Goal: Transaction & Acquisition: Purchase product/service

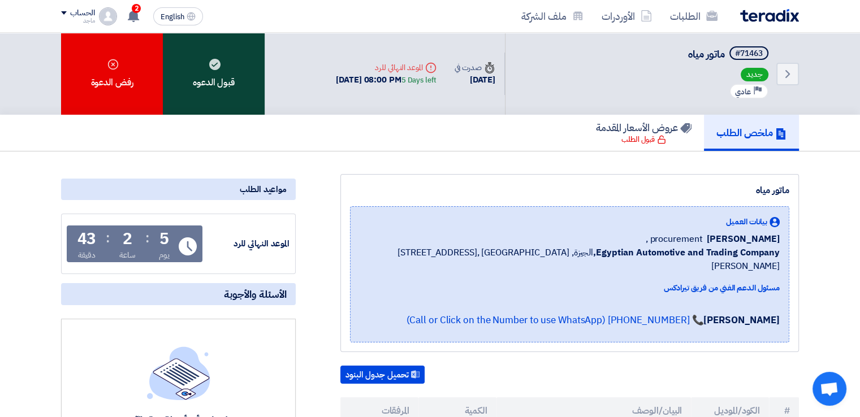
click at [219, 77] on div "قبول الدعوه" at bounding box center [214, 74] width 102 height 82
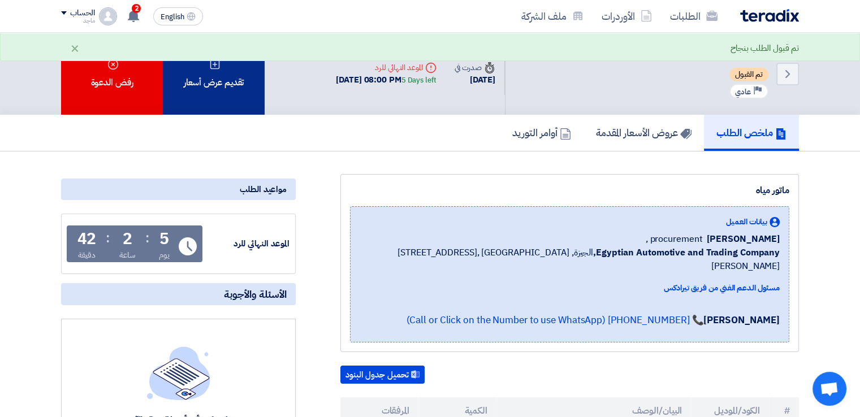
click at [212, 87] on div "تقديم عرض أسعار" at bounding box center [214, 74] width 102 height 82
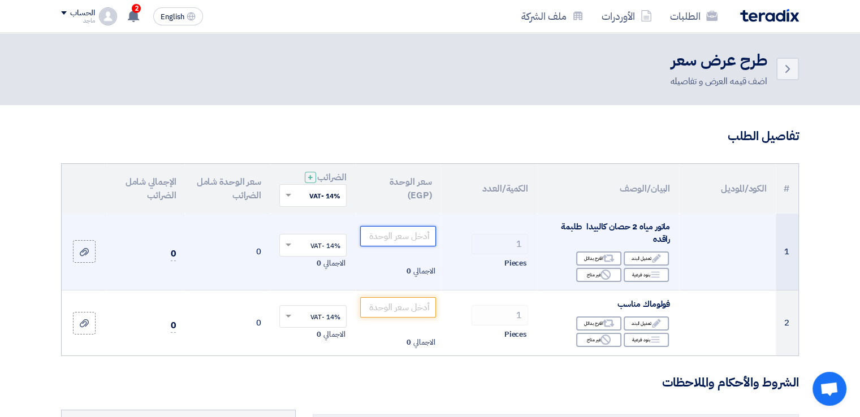
click at [398, 239] on input "number" at bounding box center [398, 236] width 76 height 20
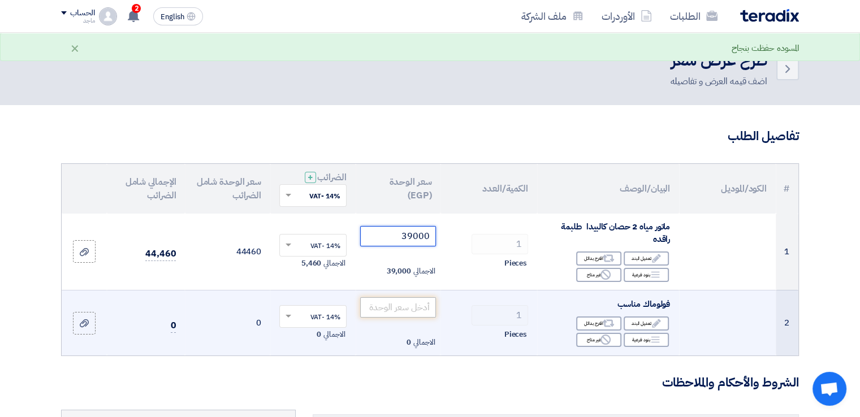
type input "39000"
click at [413, 308] on input "number" at bounding box center [398, 307] width 76 height 20
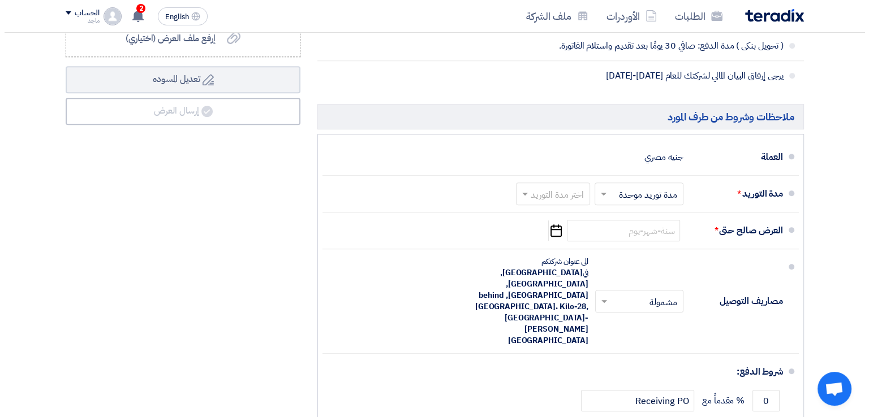
scroll to position [644, 0]
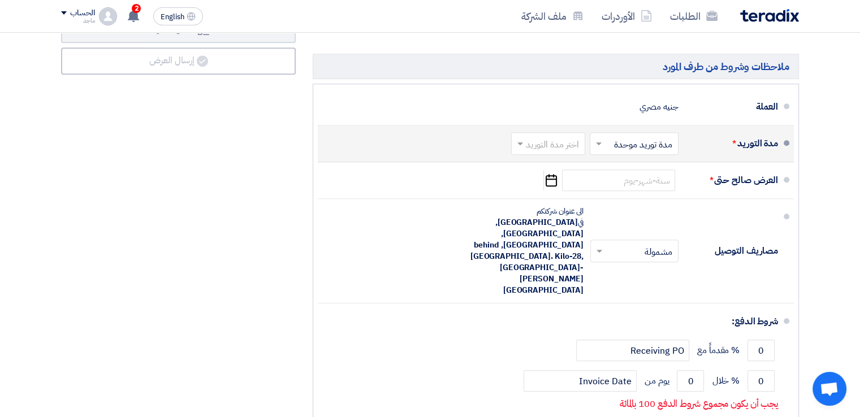
type input "3200"
click at [547, 132] on div "اختر مدة التوريد" at bounding box center [548, 143] width 74 height 23
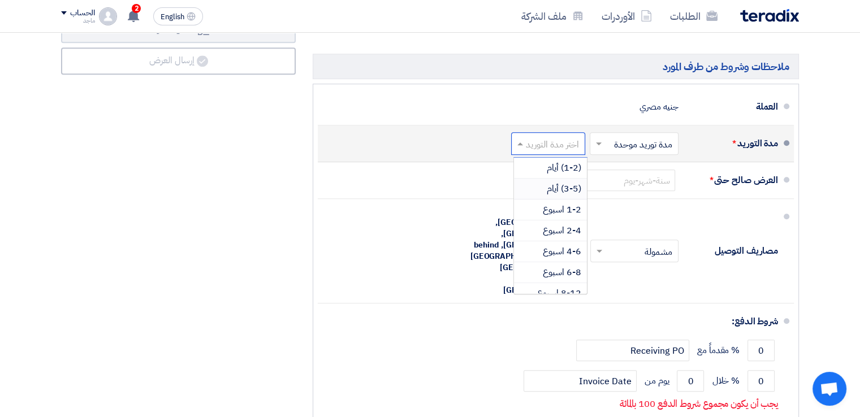
click at [565, 186] on span "(3-5) أيام" at bounding box center [564, 189] width 34 height 14
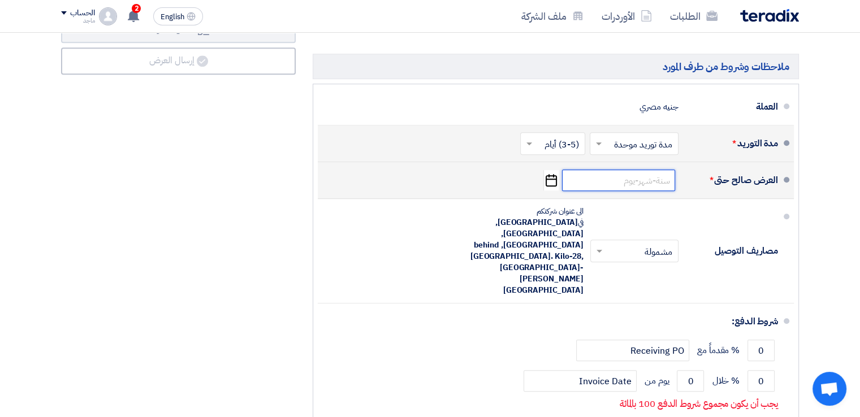
click at [645, 182] on input at bounding box center [618, 180] width 113 height 21
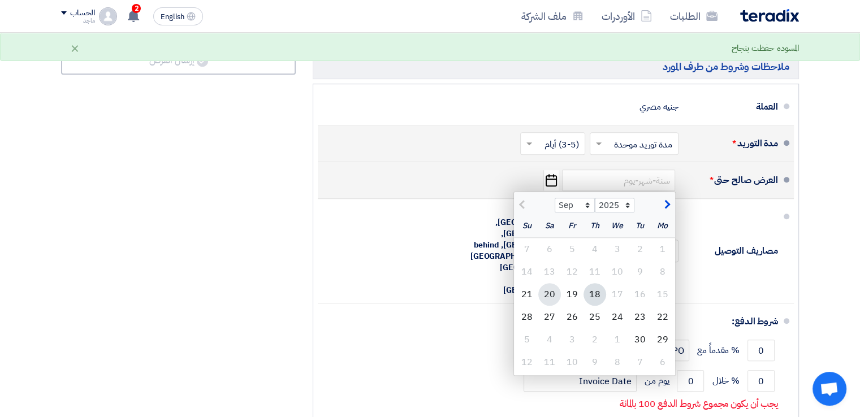
click at [552, 284] on div "20" at bounding box center [549, 294] width 23 height 23
type input "9/20/2025"
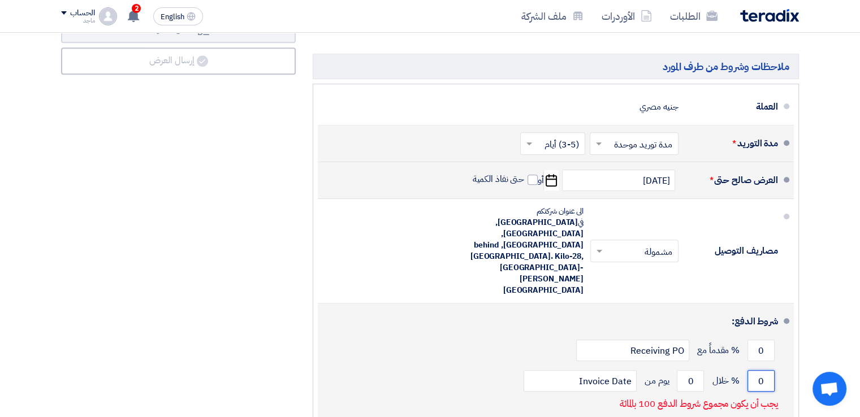
click at [754, 370] on input "0" at bounding box center [761, 380] width 27 height 21
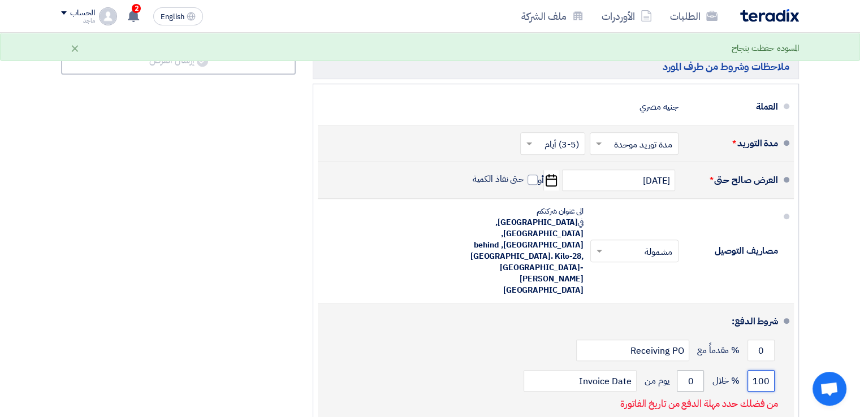
type input "100"
click at [682, 370] on input "0" at bounding box center [690, 380] width 27 height 21
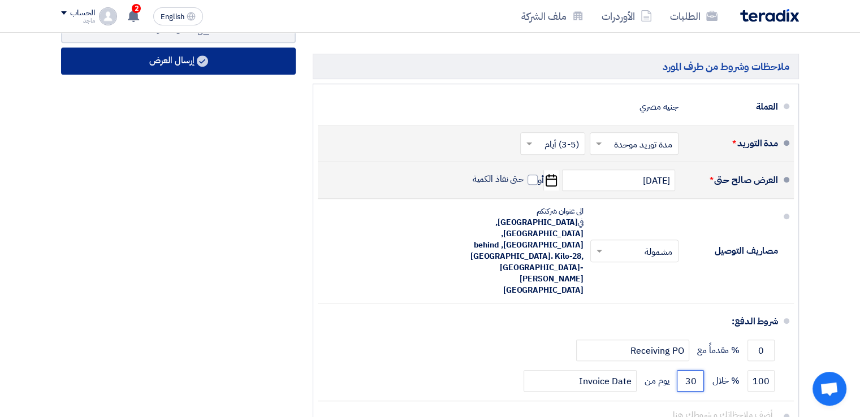
type input "30"
click at [159, 62] on button "إرسال العرض" at bounding box center [178, 61] width 235 height 27
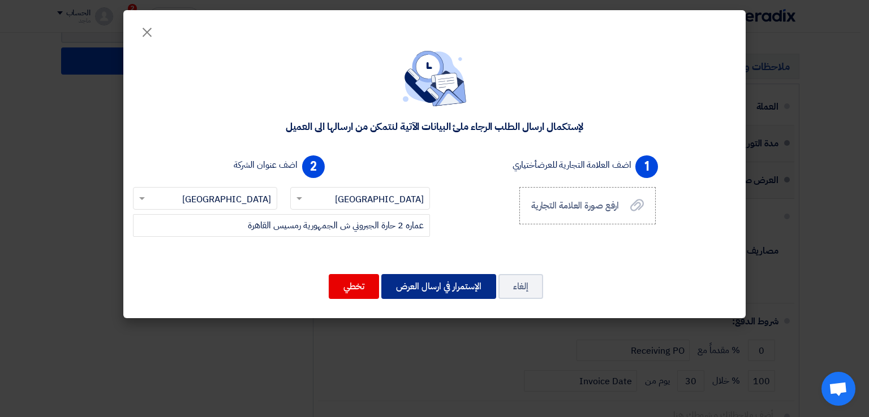
click at [437, 282] on button "الإستمرار في ارسال العرض" at bounding box center [438, 286] width 115 height 25
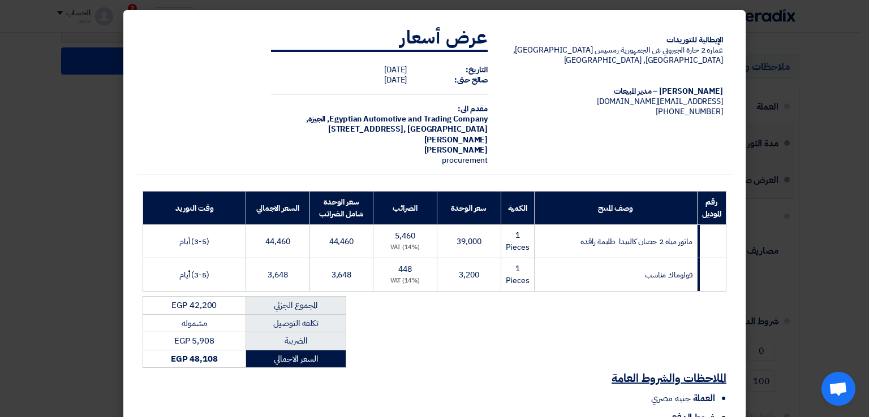
scroll to position [114, 0]
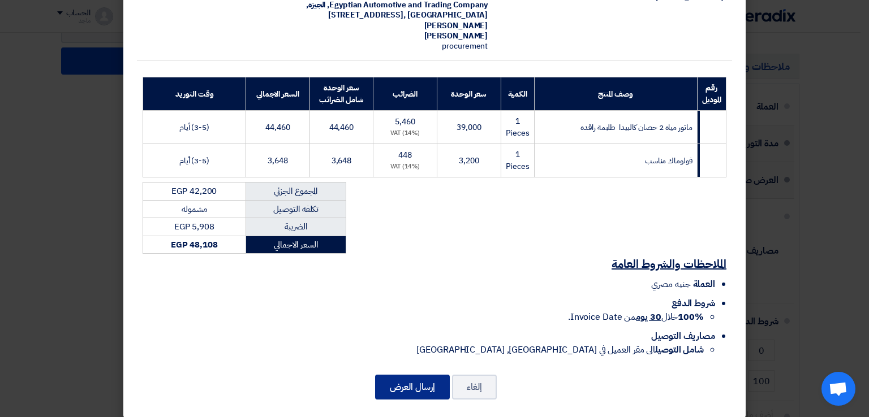
click at [409, 375] on button "إرسال العرض" at bounding box center [412, 387] width 75 height 25
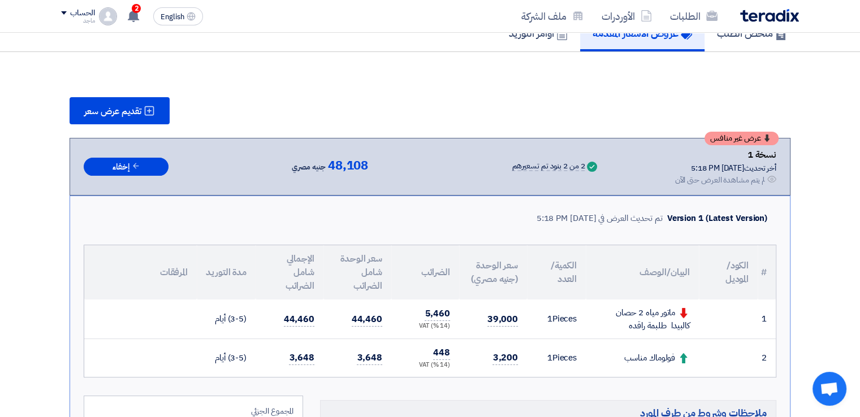
scroll to position [622, 0]
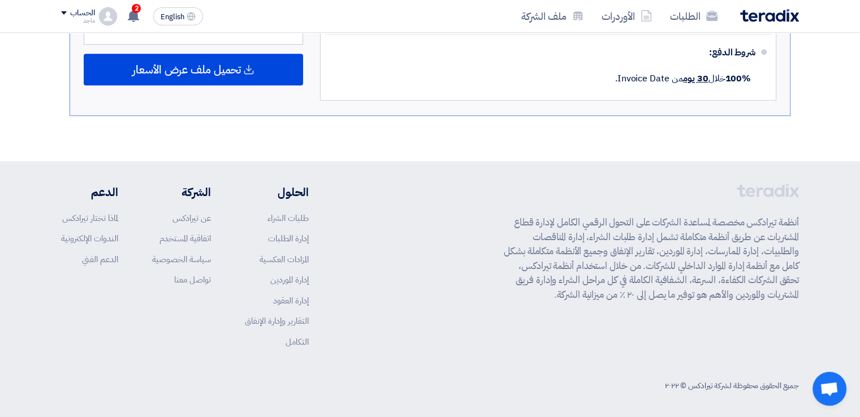
click at [133, 3] on div "الطلبات الأوردرات ملف الشركة English EN 2 عرض سعرك لطلب Supply of Samsung Galax…" at bounding box center [430, 16] width 755 height 32
click at [135, 14] on use at bounding box center [133, 16] width 11 height 12
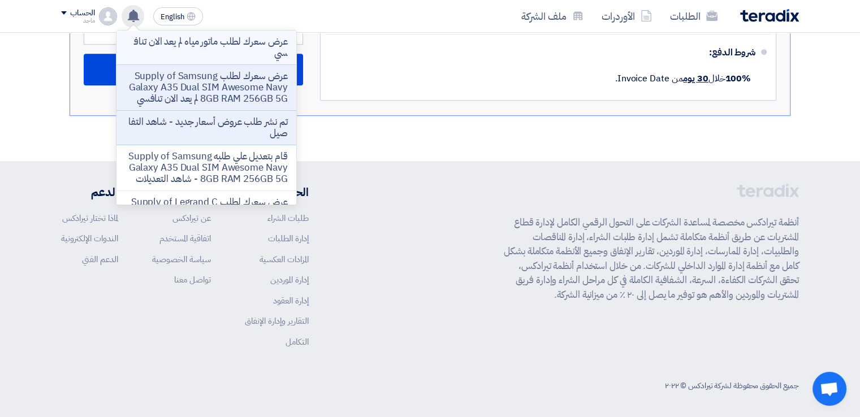
click at [192, 43] on p "عرض سعرك لطلب ماتور مياه لم يعد الان تنافسي" at bounding box center [207, 47] width 162 height 23
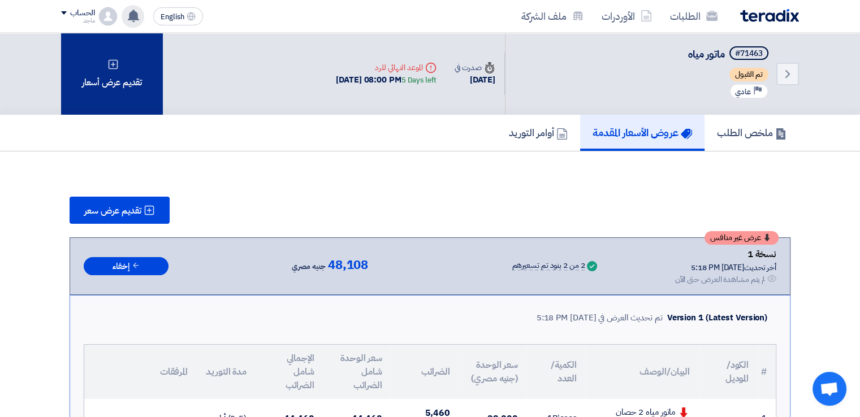
click at [102, 89] on div "تقديم عرض أسعار" at bounding box center [112, 74] width 102 height 82
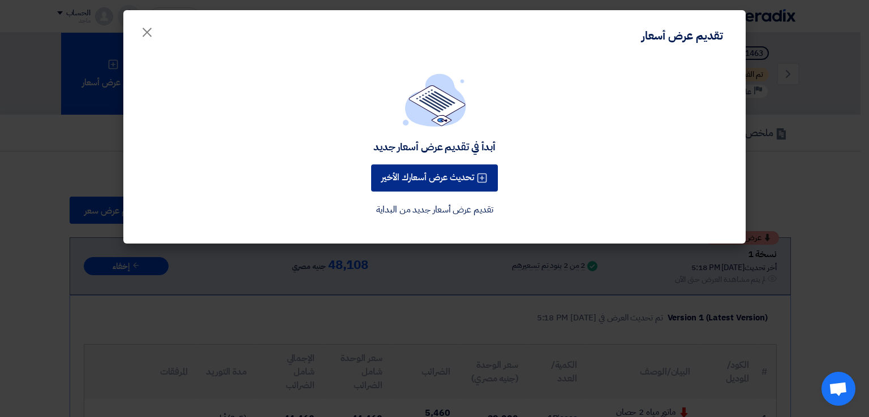
click at [455, 175] on button "تحديث عرض أسعارك الأخير" at bounding box center [434, 178] width 127 height 27
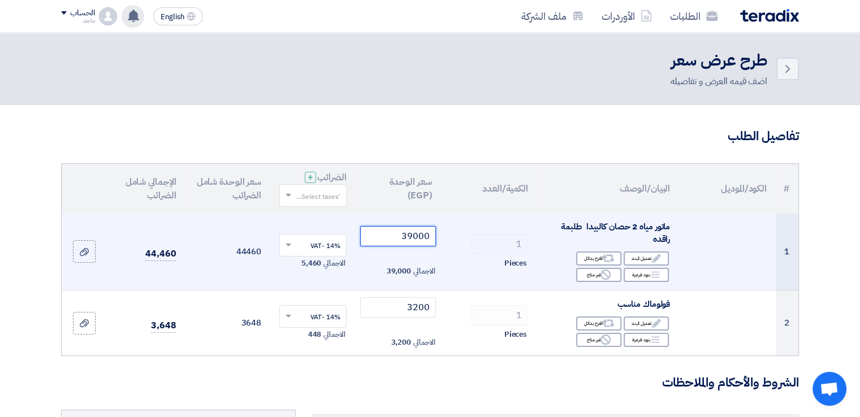
click at [378, 235] on input "39000" at bounding box center [398, 236] width 76 height 20
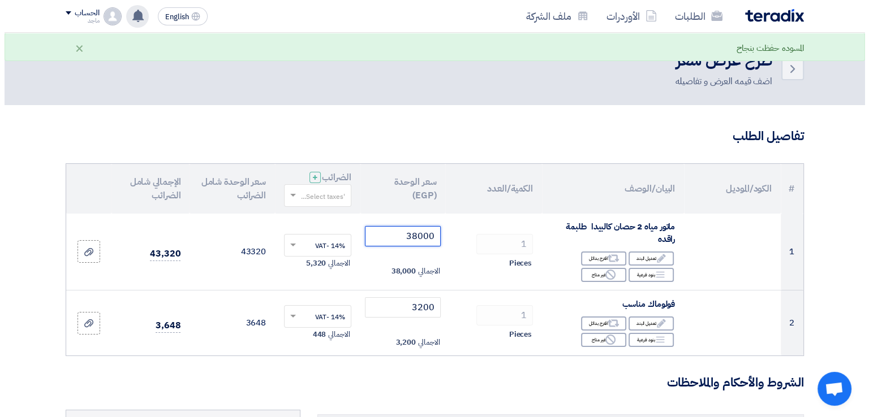
scroll to position [364, 0]
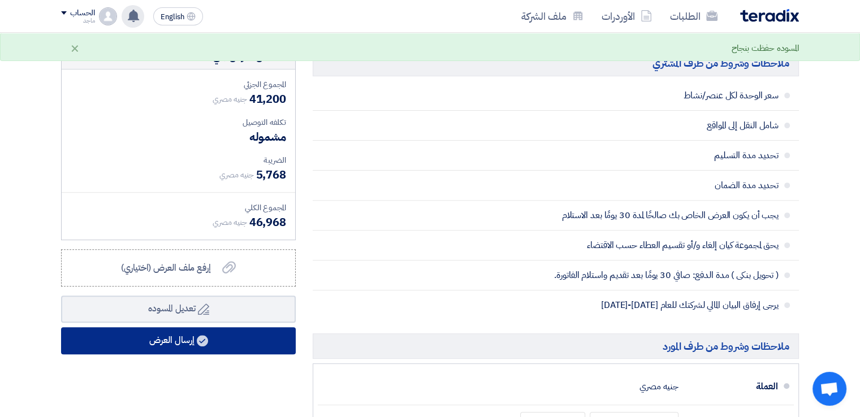
type input "38000"
click at [219, 339] on button "إرسال العرض" at bounding box center [178, 340] width 235 height 27
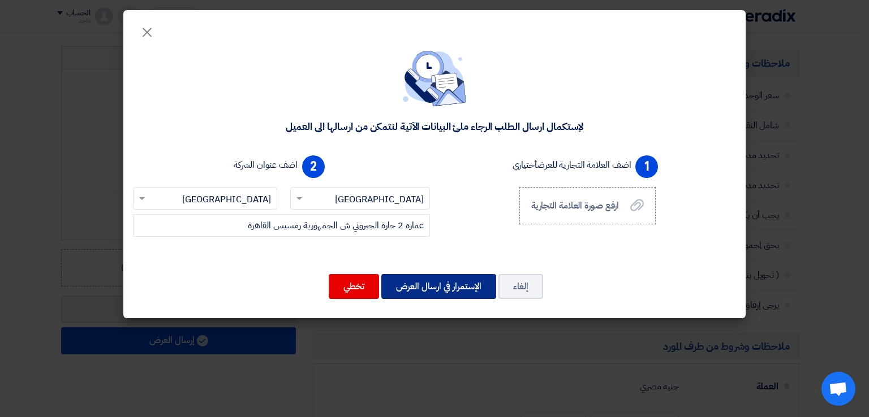
click at [460, 294] on button "الإستمرار في ارسال العرض" at bounding box center [438, 286] width 115 height 25
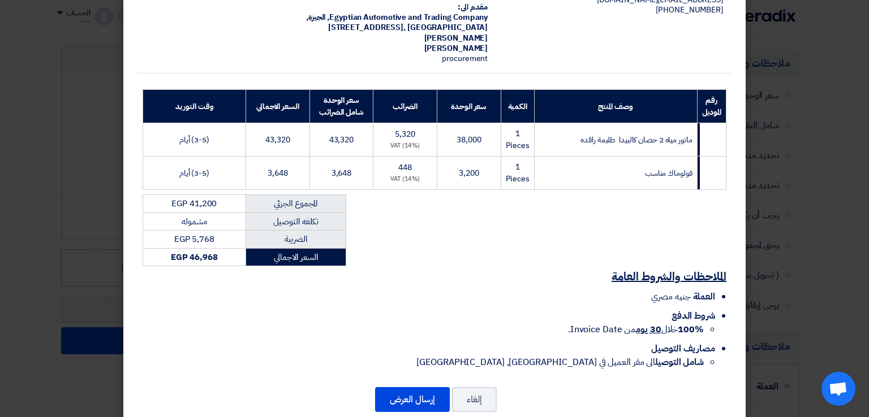
scroll to position [114, 0]
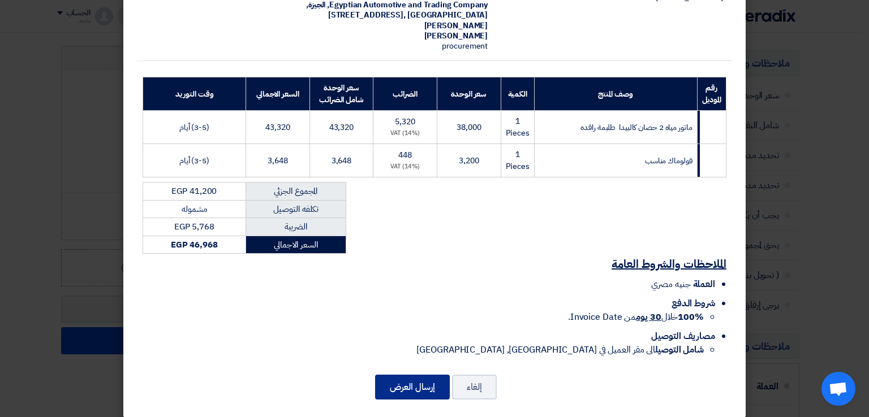
click at [412, 378] on button "إرسال العرض" at bounding box center [412, 387] width 75 height 25
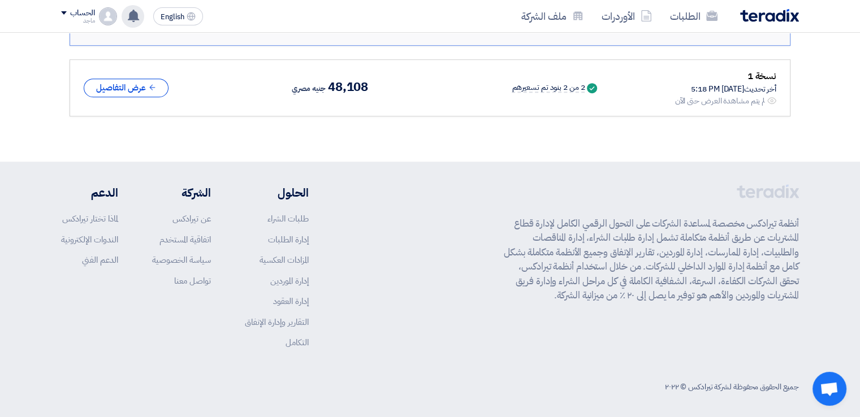
scroll to position [328, 0]
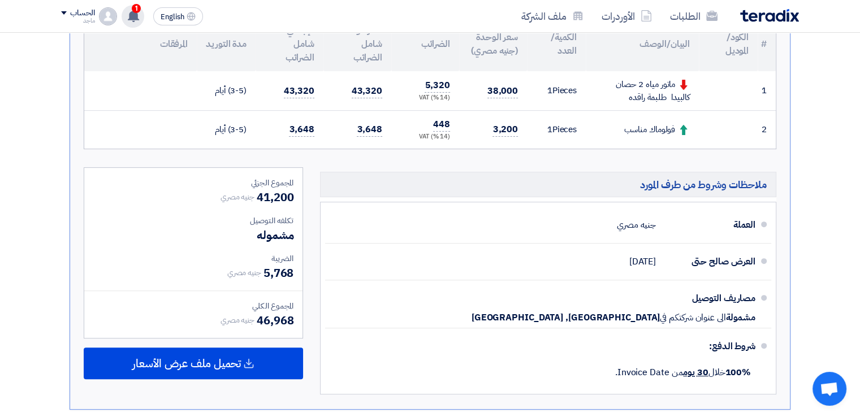
click at [129, 12] on icon at bounding box center [133, 16] width 12 height 12
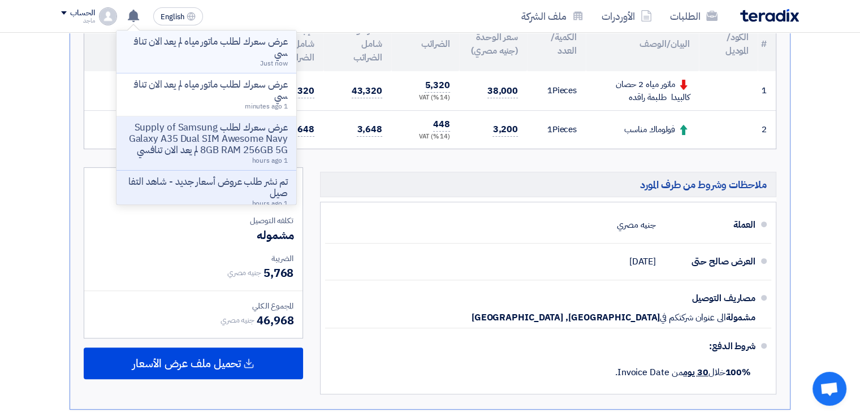
click at [180, 49] on p "عرض سعرك لطلب ماتور مياه لم يعد الان تنافسي" at bounding box center [207, 47] width 162 height 23
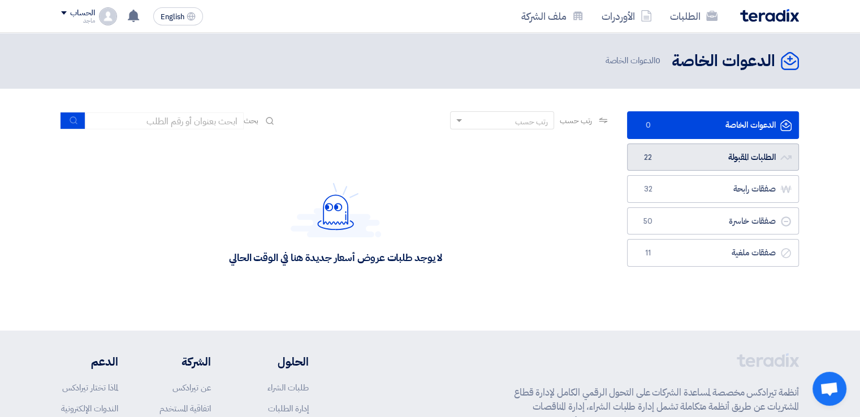
click at [670, 154] on link "الطلبات المقبولة الطلبات المقبولة 22" at bounding box center [713, 158] width 172 height 28
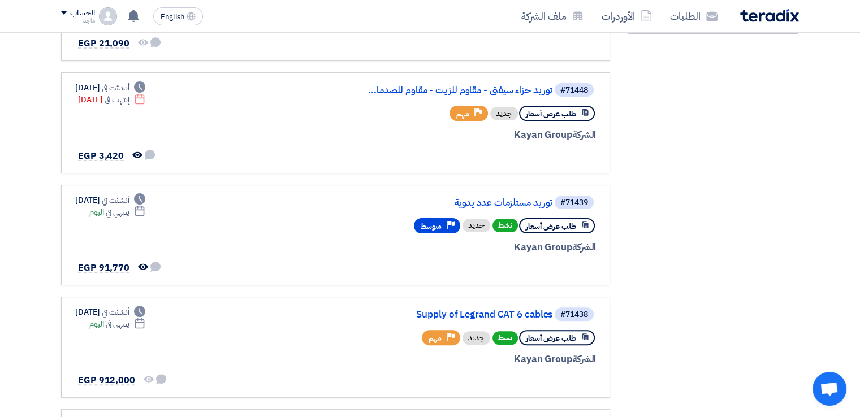
scroll to position [317, 0]
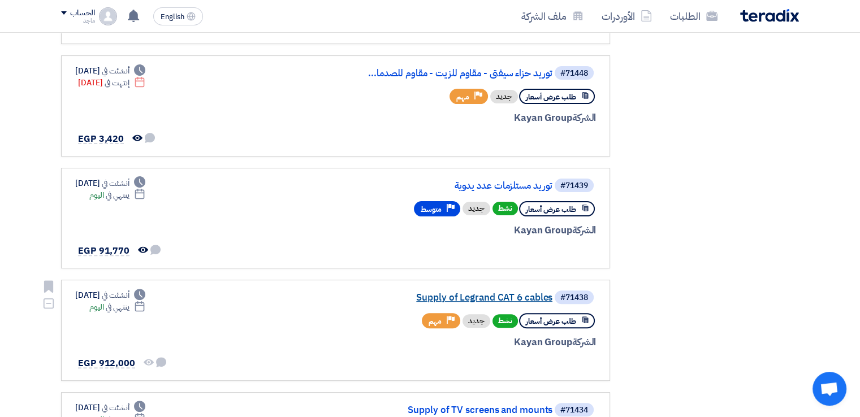
click at [516, 293] on link "Supply of Legrand CAT 6 cables" at bounding box center [439, 298] width 226 height 10
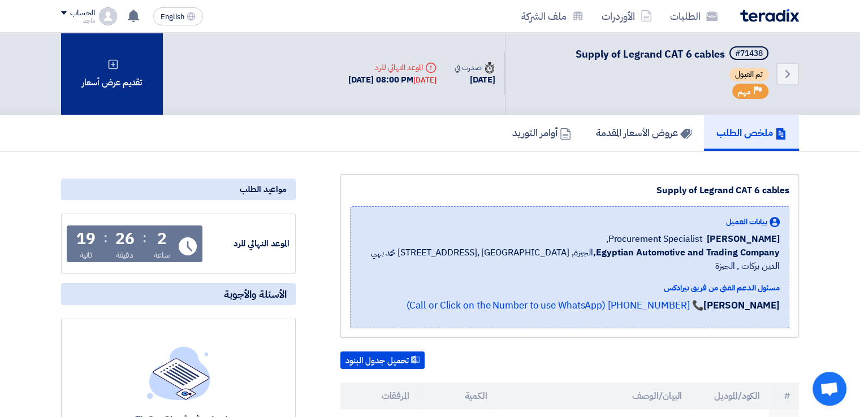
click at [147, 102] on div "تقديم عرض أسعار" at bounding box center [112, 74] width 102 height 82
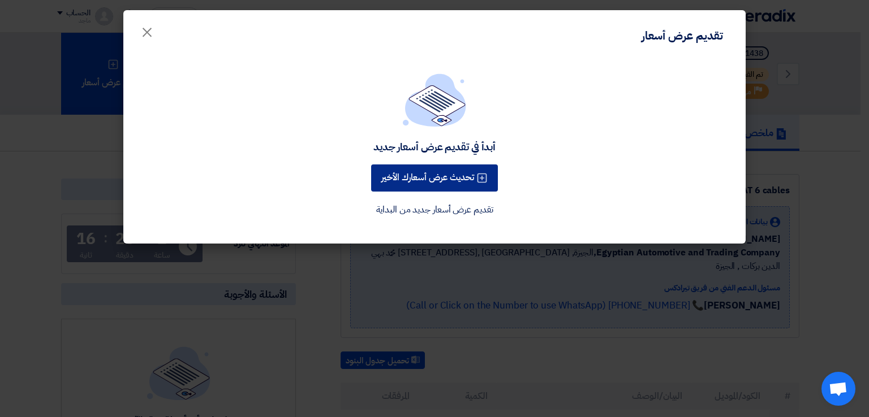
click at [390, 175] on button "تحديث عرض أسعارك الأخير" at bounding box center [434, 178] width 127 height 27
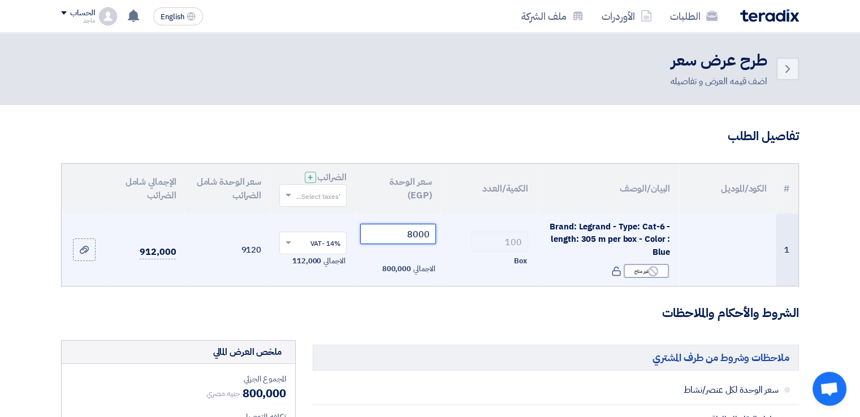
click at [381, 232] on input "8000" at bounding box center [398, 234] width 76 height 20
type input "8"
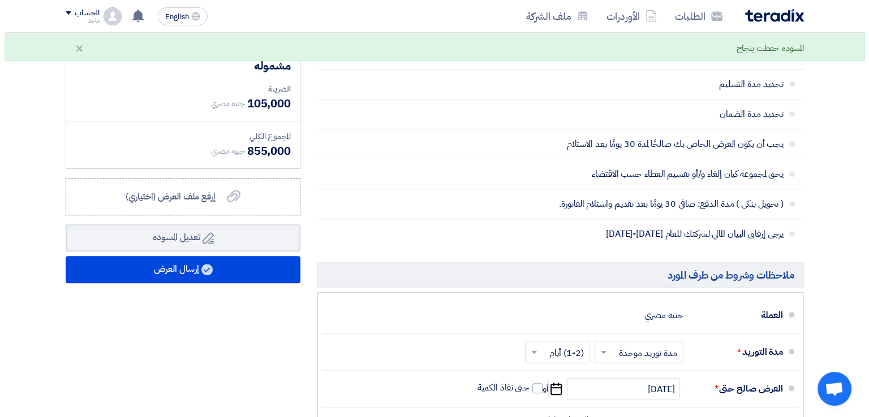
scroll to position [373, 0]
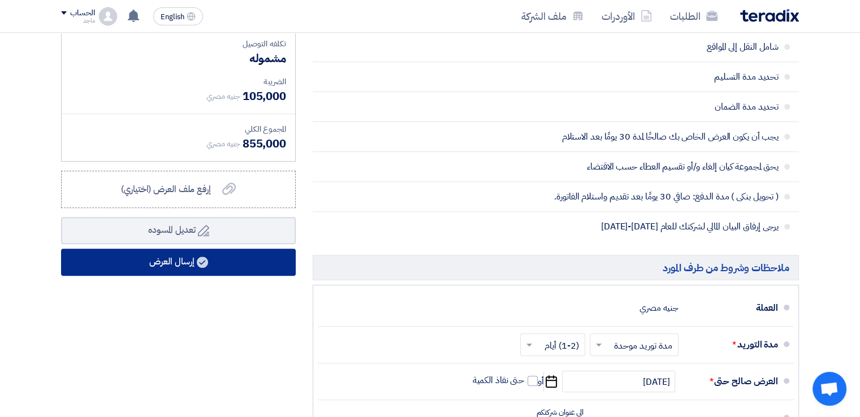
type input "7500"
click at [186, 263] on button "إرسال العرض" at bounding box center [178, 262] width 235 height 27
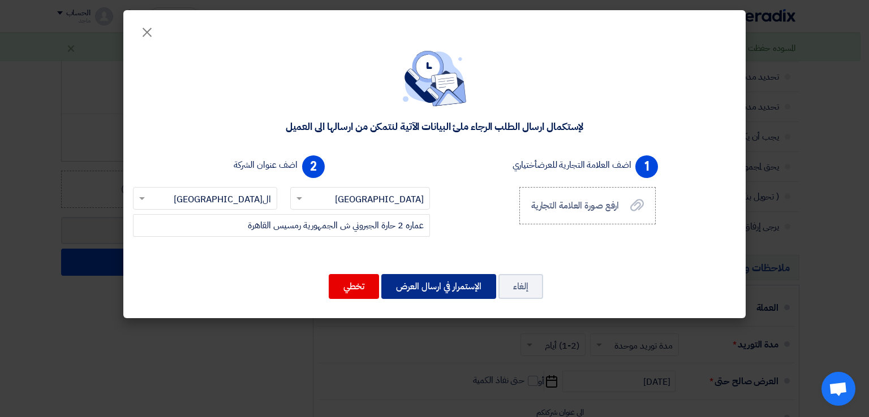
click at [452, 291] on button "الإستمرار في ارسال العرض" at bounding box center [438, 286] width 115 height 25
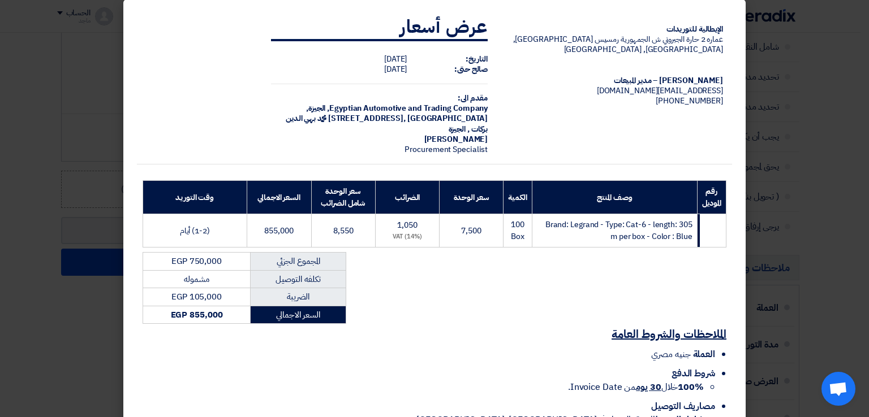
scroll to position [42, 0]
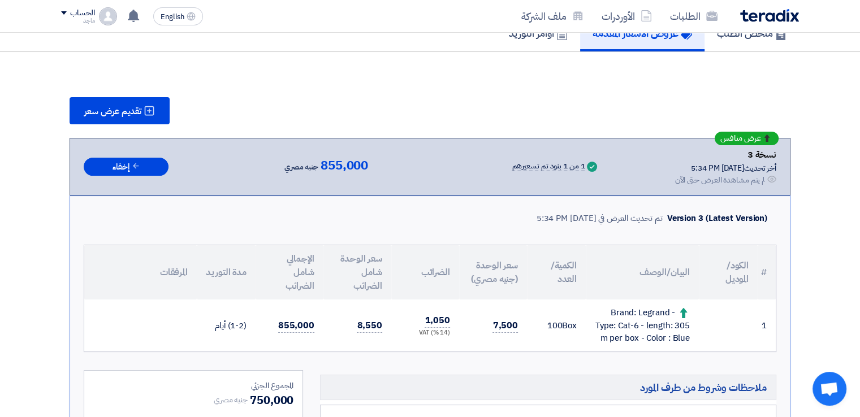
scroll to position [738, 0]
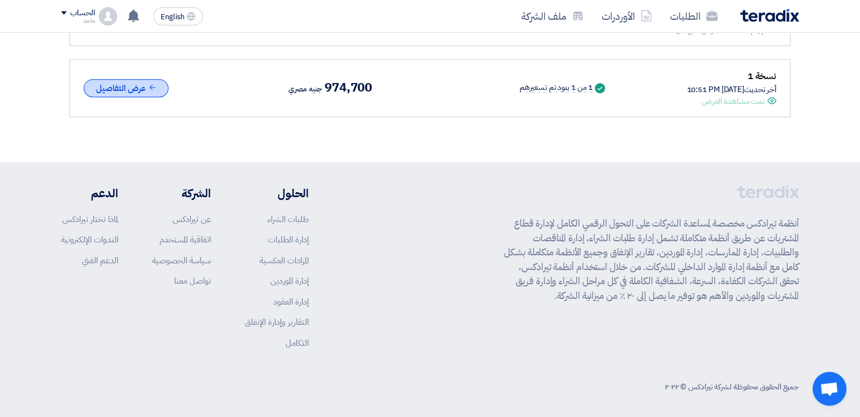
click at [150, 85] on use at bounding box center [152, 88] width 6 height 6
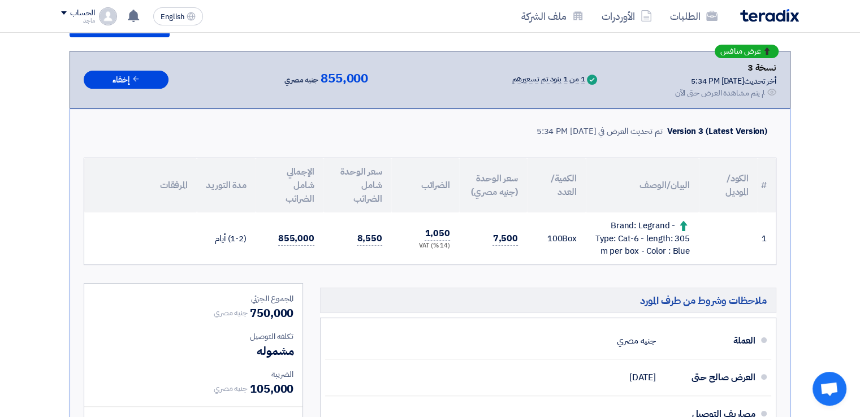
scroll to position [199, 0]
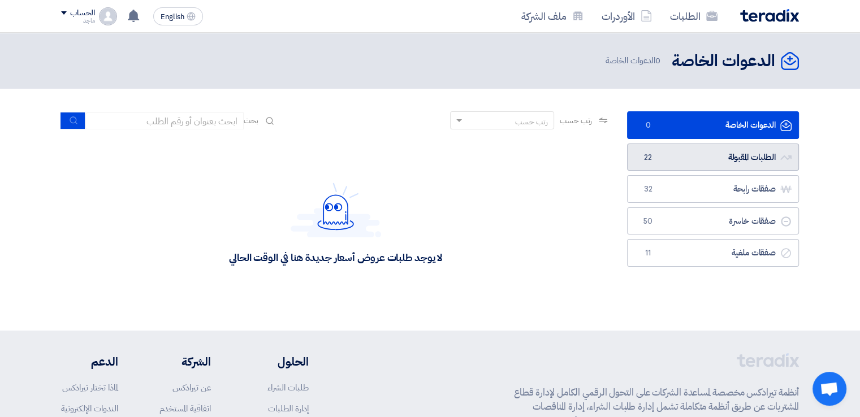
click at [685, 153] on link "الطلبات المقبولة الطلبات المقبولة 22" at bounding box center [713, 158] width 172 height 28
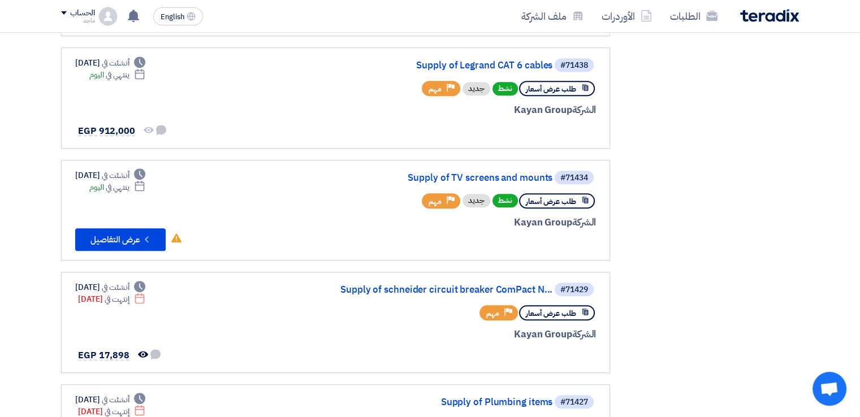
scroll to position [566, 0]
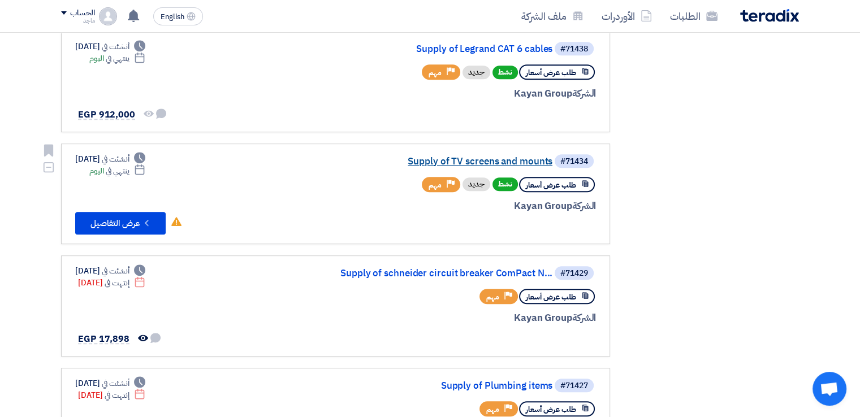
click at [422, 157] on link "Supply of TV screens and mounts" at bounding box center [439, 162] width 226 height 10
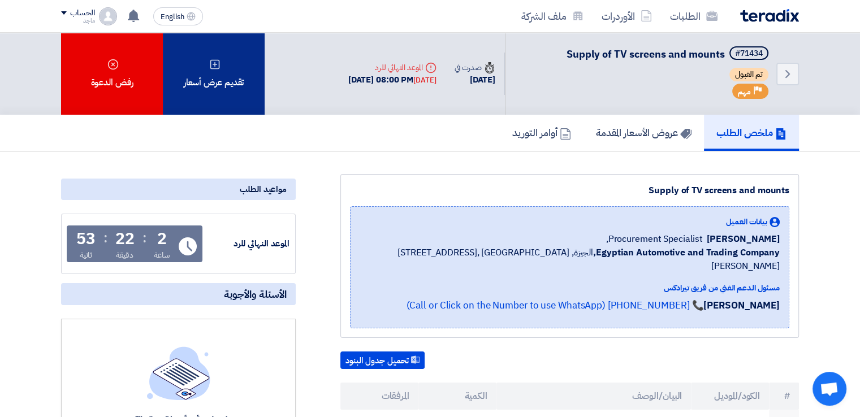
click at [233, 59] on div "تقديم عرض أسعار" at bounding box center [214, 74] width 102 height 82
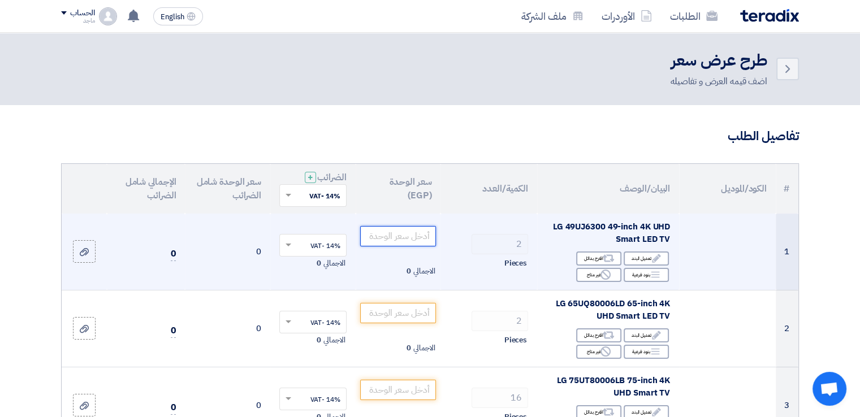
click at [393, 236] on input "number" at bounding box center [398, 236] width 76 height 20
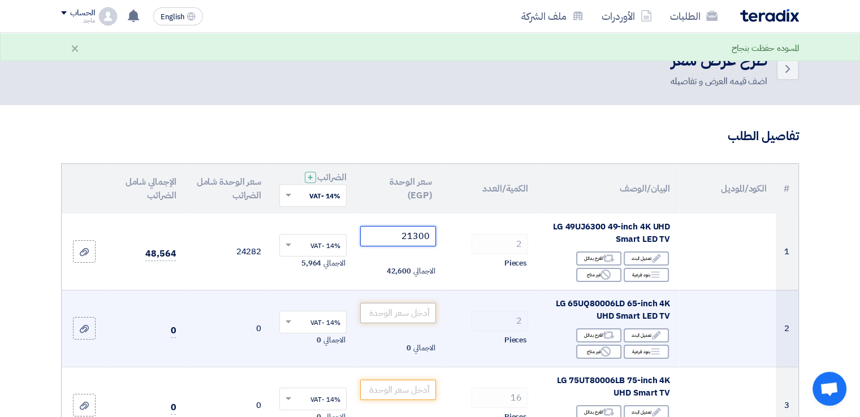
type input "21300"
click at [390, 308] on input "number" at bounding box center [398, 313] width 76 height 20
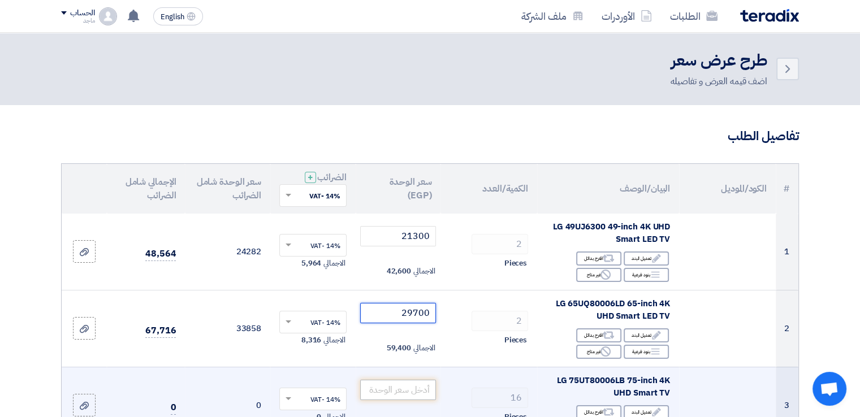
type input "29700"
click at [393, 391] on input "number" at bounding box center [398, 390] width 76 height 20
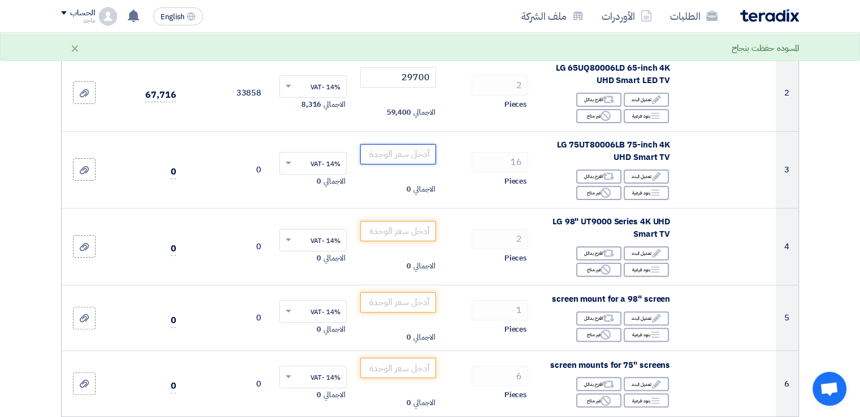
scroll to position [248, 0]
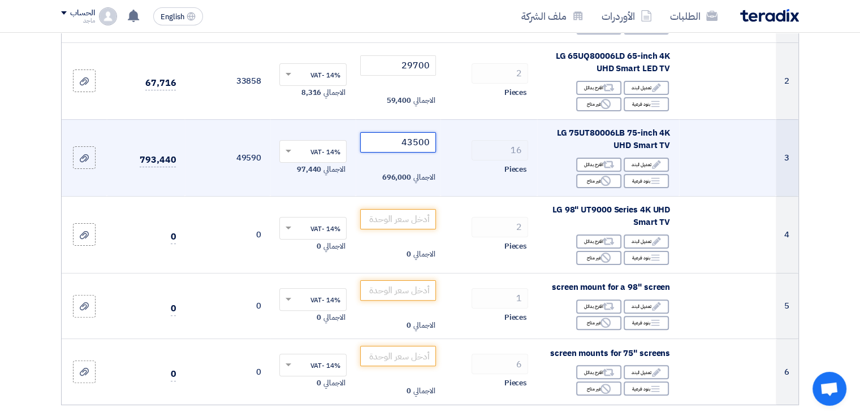
click at [374, 143] on input "43500" at bounding box center [398, 142] width 76 height 20
type input "4"
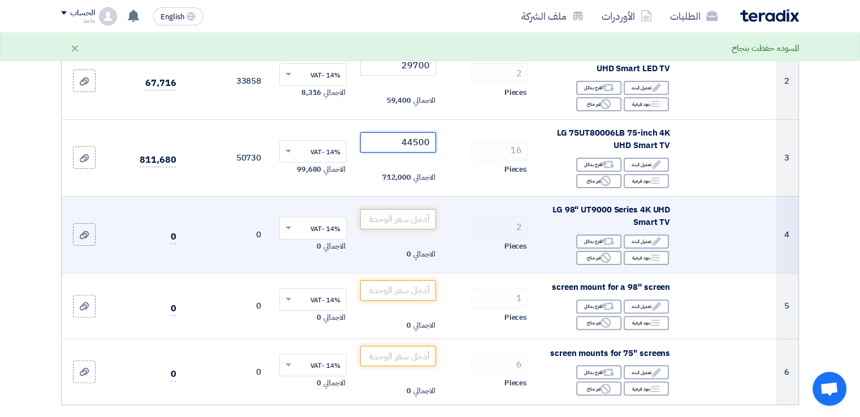
type input "44500"
click at [394, 218] on input "number" at bounding box center [398, 219] width 76 height 20
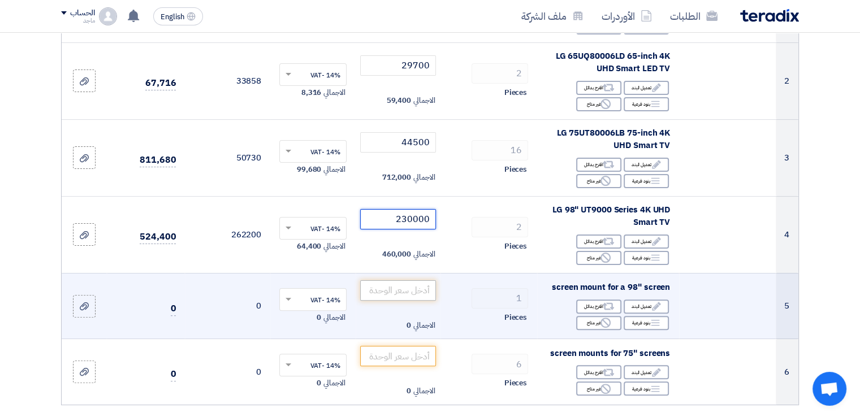
type input "230000"
click at [397, 289] on input "number" at bounding box center [398, 291] width 76 height 20
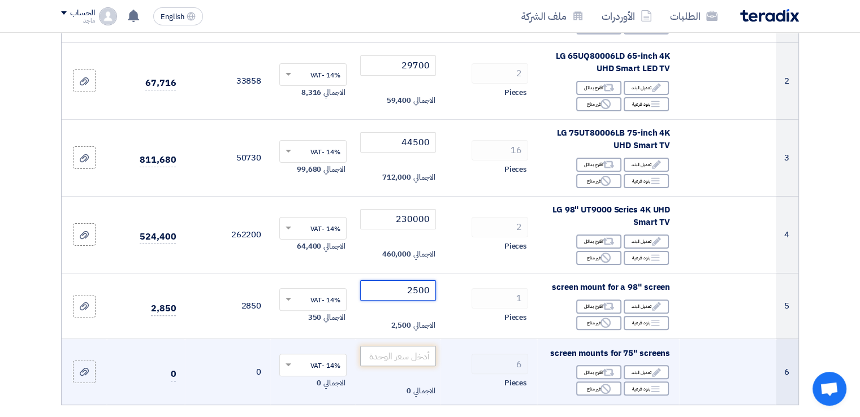
type input "2500"
click at [411, 356] on input "number" at bounding box center [398, 356] width 76 height 20
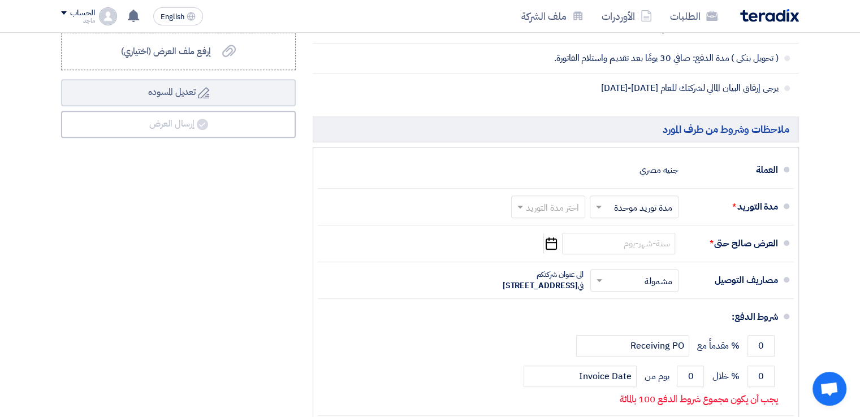
scroll to position [887, 0]
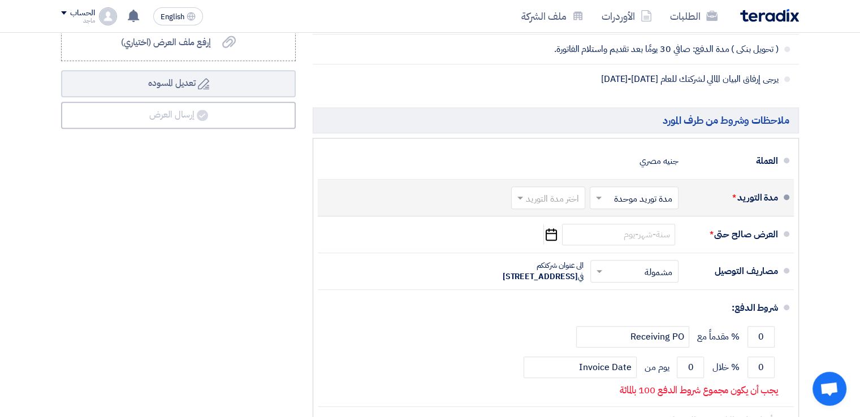
type input "1500"
click at [562, 197] on input "text" at bounding box center [546, 199] width 68 height 16
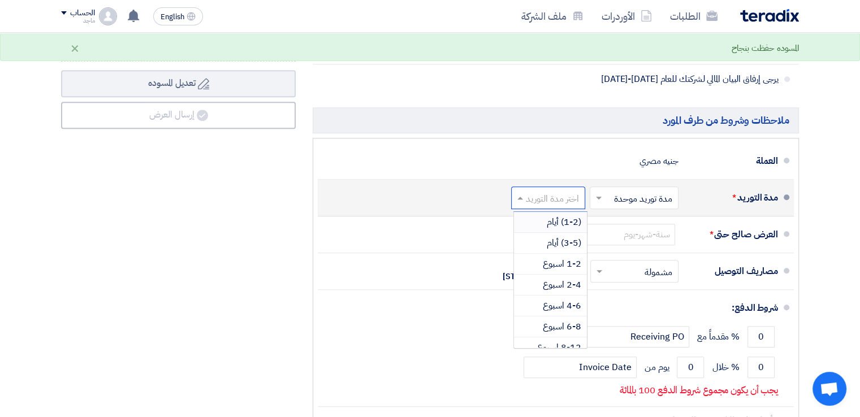
click at [560, 219] on span "(1-2) أيام" at bounding box center [564, 222] width 34 height 14
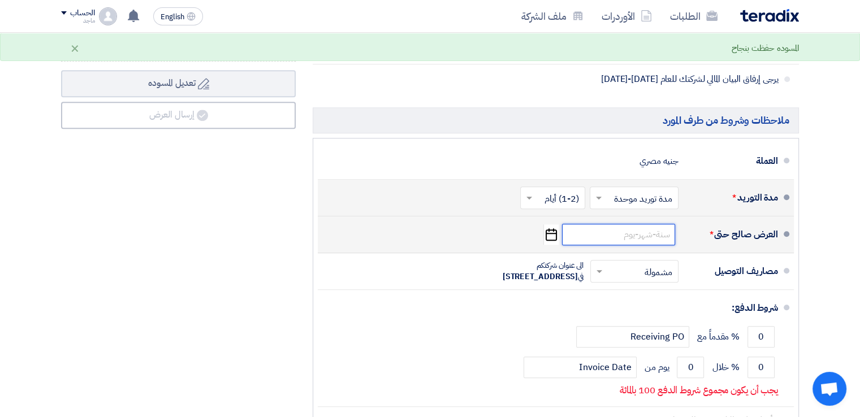
click at [616, 238] on input at bounding box center [618, 234] width 113 height 21
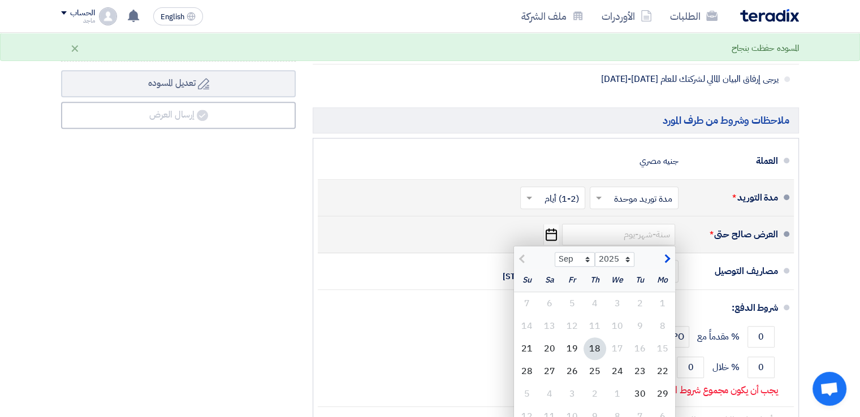
click at [590, 348] on div "18" at bounding box center [595, 349] width 23 height 23
type input "9/18/2025"
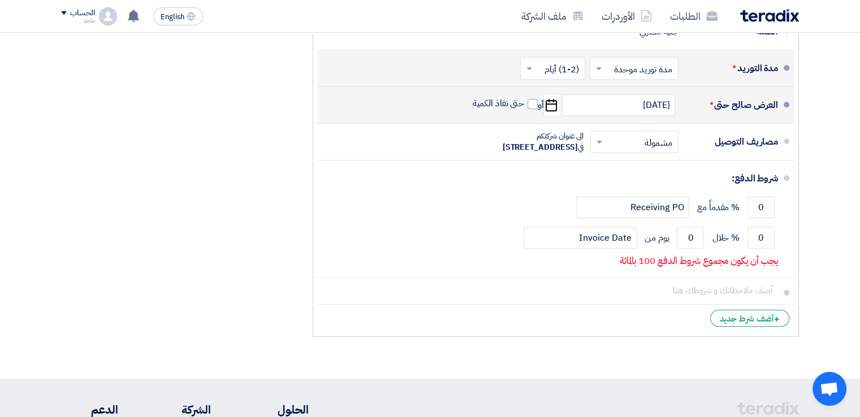
scroll to position [1018, 0]
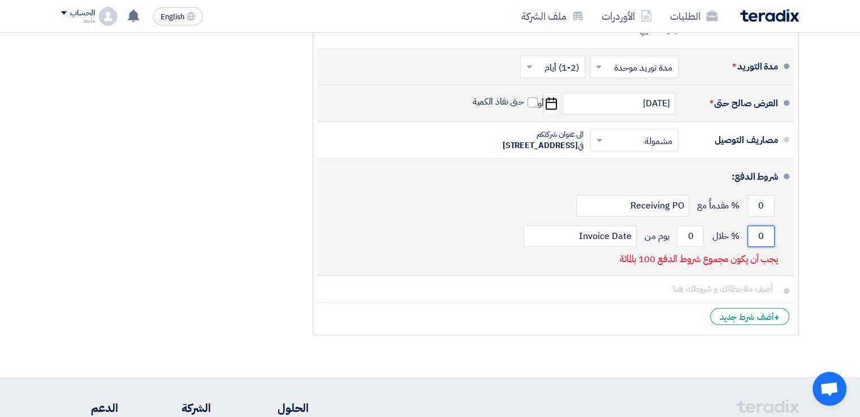
click at [756, 247] on input "0" at bounding box center [761, 236] width 27 height 21
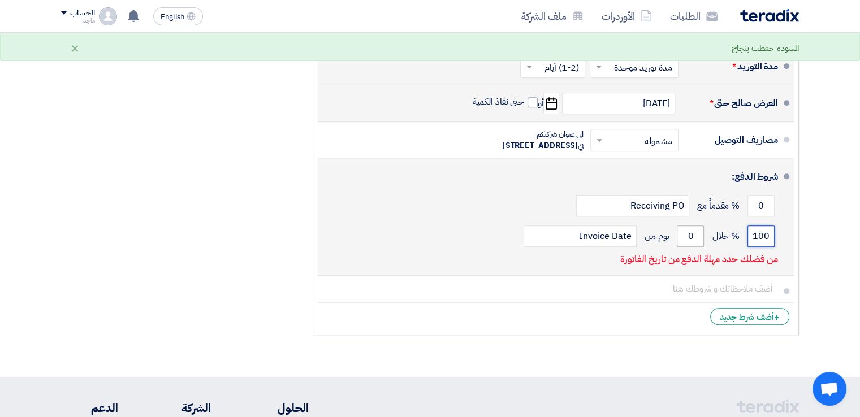
type input "100"
click at [682, 247] on input "0" at bounding box center [690, 236] width 27 height 21
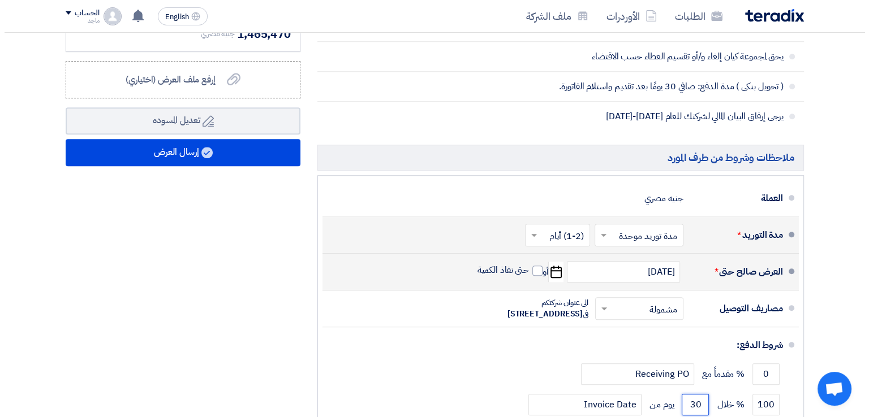
scroll to position [837, 0]
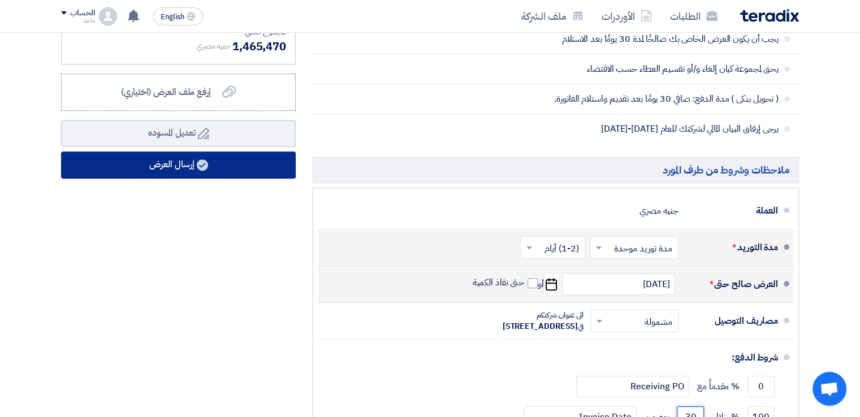
type input "30"
click at [266, 159] on button "إرسال العرض" at bounding box center [178, 165] width 235 height 27
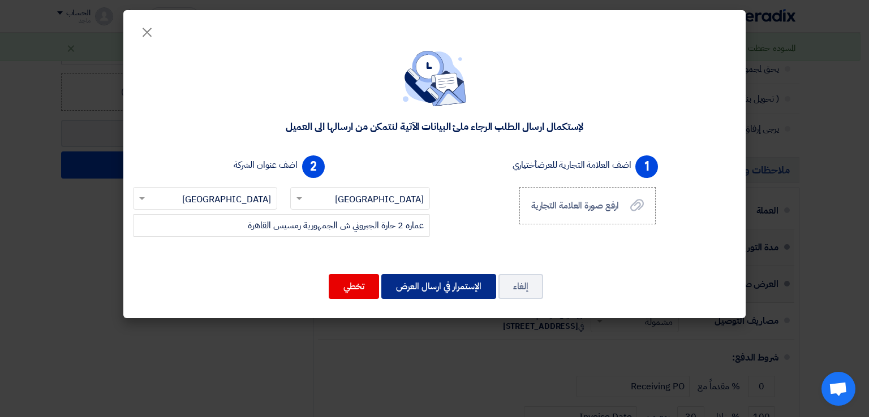
click at [409, 288] on button "الإستمرار في ارسال العرض" at bounding box center [438, 286] width 115 height 25
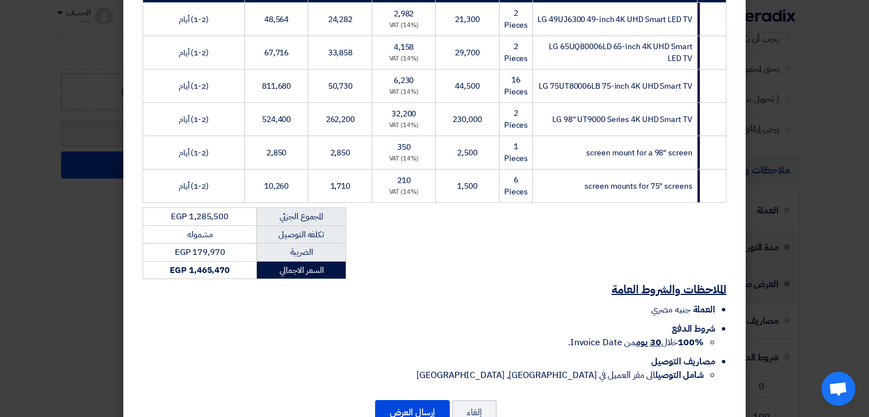
scroll to position [247, 0]
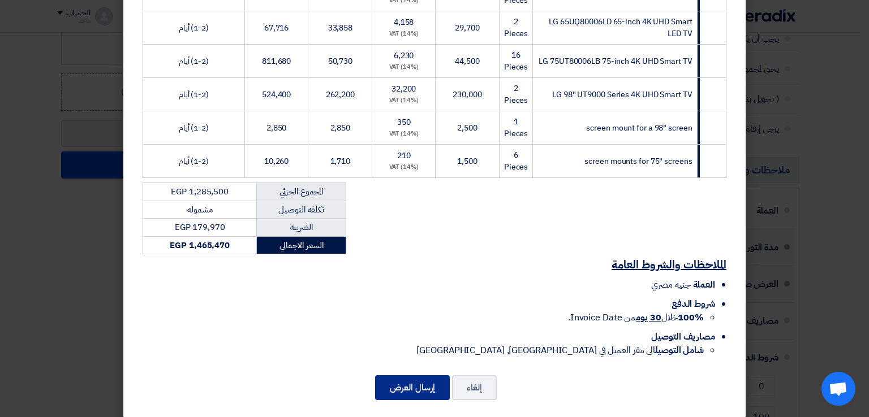
click at [411, 376] on button "إرسال العرض" at bounding box center [412, 388] width 75 height 25
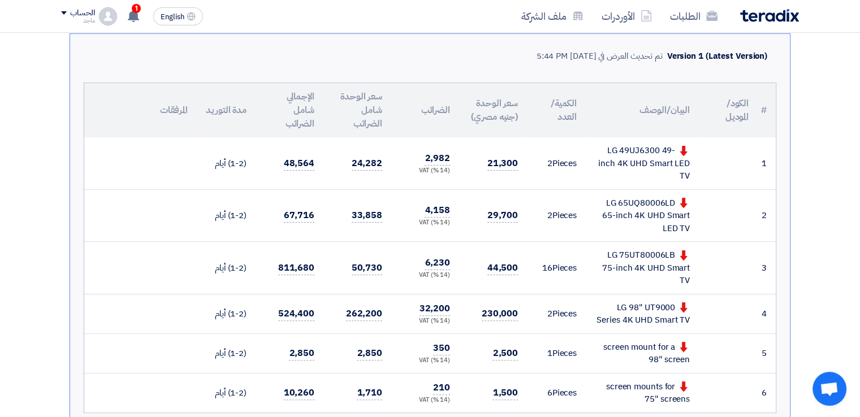
scroll to position [264, 0]
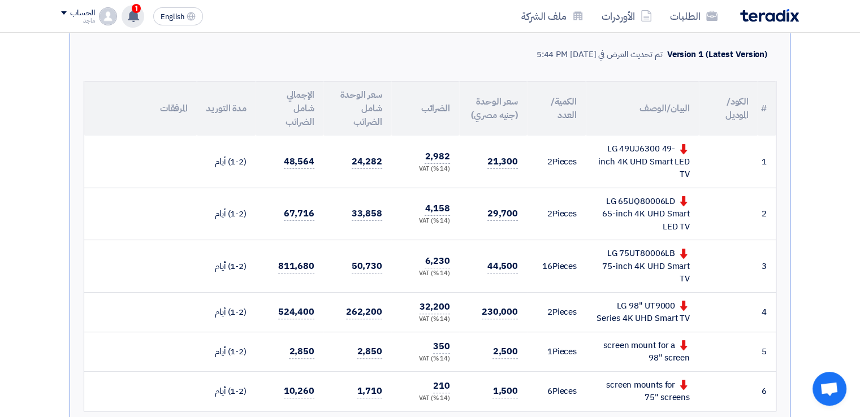
click at [136, 21] on icon at bounding box center [133, 16] width 12 height 12
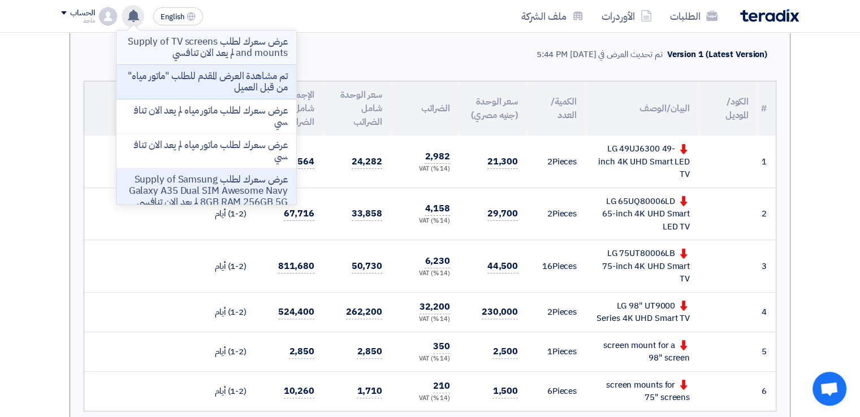
click at [161, 39] on p "عرض سعرك لطلب Supply of TV screens and mounts لم يعد الان تنافسي" at bounding box center [207, 47] width 162 height 23
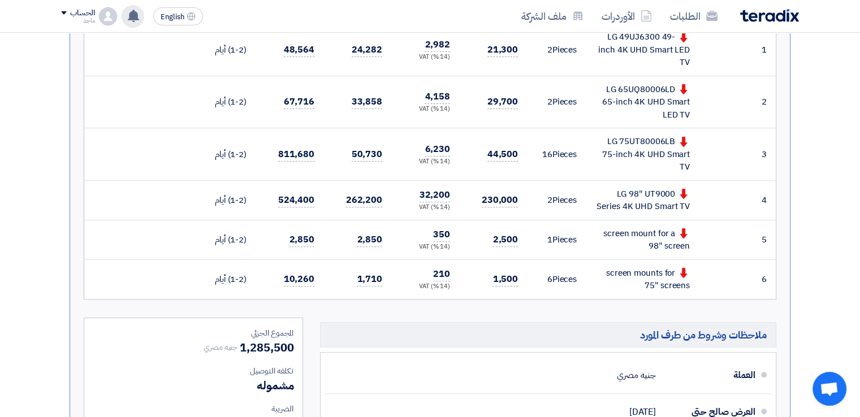
scroll to position [11, 0]
